Goal: Check status: Check status

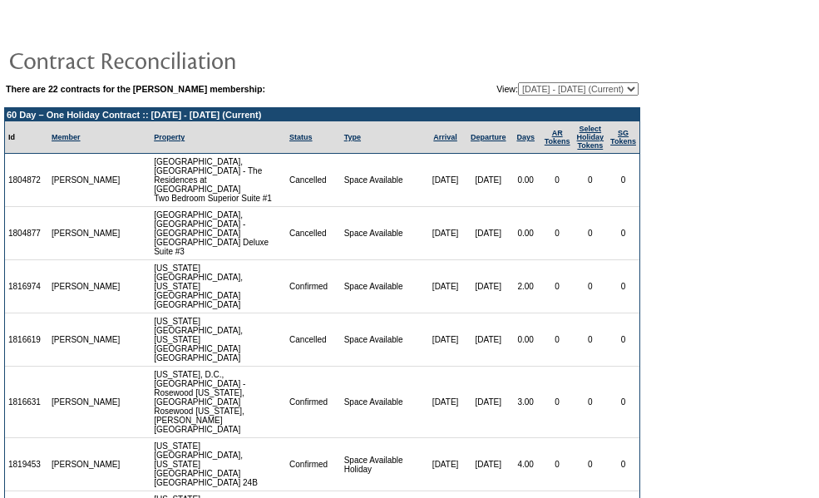
click at [636, 91] on select "[DATE] - [DATE] [DATE] - [DATE] [DATE] - [DATE] [DATE] - [DATE] [DATE] - [DATE]…" at bounding box center [578, 88] width 121 height 13
select select "120462"
click at [518, 83] on select "[DATE] - [DATE] [DATE] - [DATE] [DATE] - [DATE] [DATE] - [DATE] [DATE] - [DATE]…" at bounding box center [578, 88] width 121 height 13
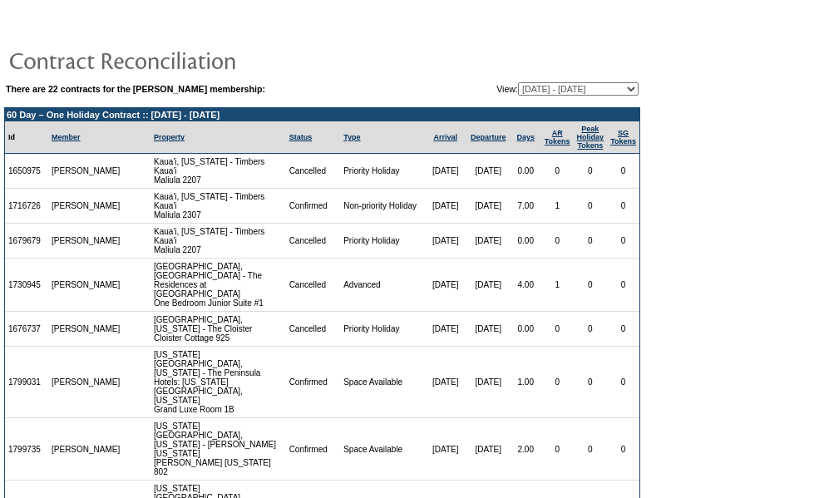
click at [627, 91] on select "[DATE] - [DATE] [DATE] - [DATE] [DATE] - [DATE] [DATE] - [DATE] [DATE] - [DATE]…" at bounding box center [578, 88] width 121 height 13
select select "126024"
click at [518, 83] on select "[DATE] - [DATE] [DATE] - [DATE] [DATE] - [DATE] [DATE] - [DATE] [DATE] - [DATE]…" at bounding box center [578, 88] width 121 height 13
